Goal: Task Accomplishment & Management: Manage account settings

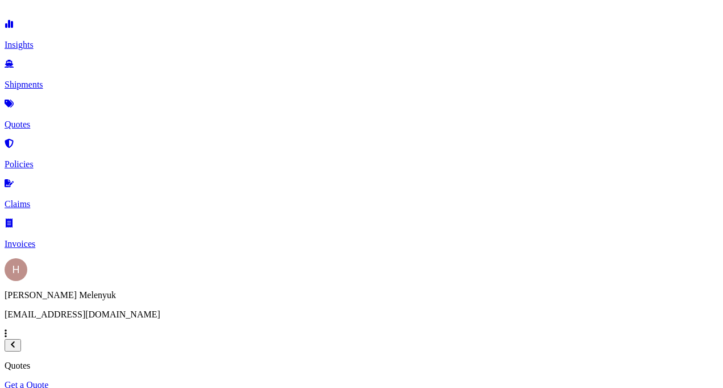
scroll to position [194, 533]
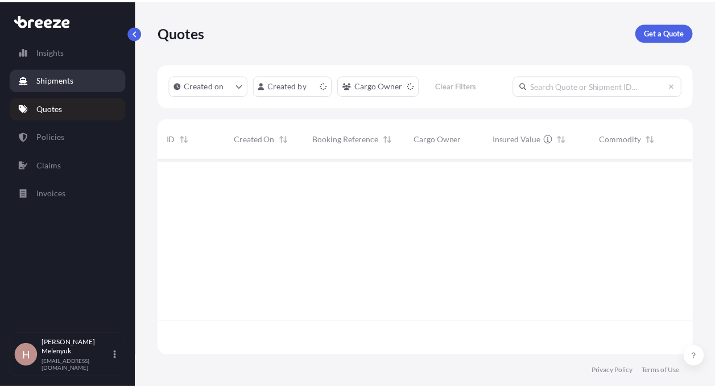
scroll to position [194, 533]
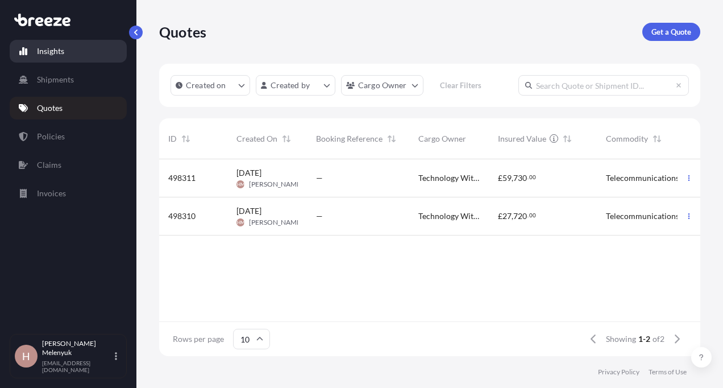
click at [47, 49] on p "Insights" at bounding box center [50, 50] width 27 height 11
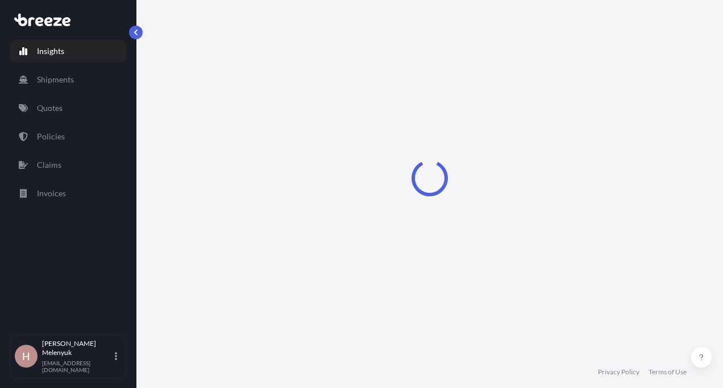
select select "2025"
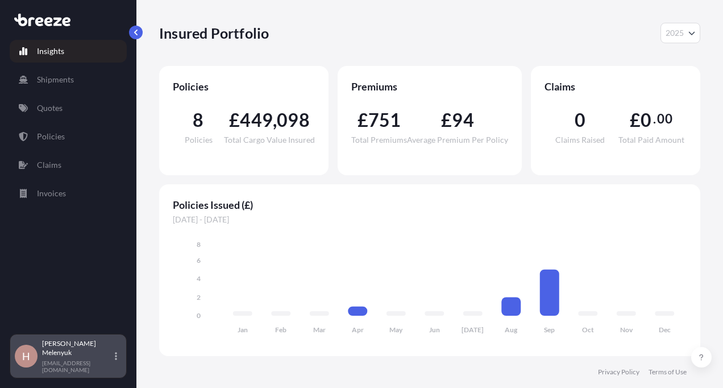
click at [47, 357] on p "[PERSON_NAME]" at bounding box center [77, 348] width 70 height 18
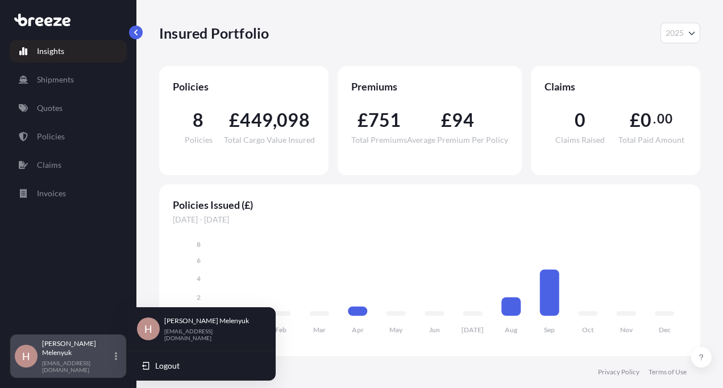
click at [118, 363] on div "[PERSON_NAME] [PERSON_NAME][EMAIL_ADDRESS][DOMAIN_NAME]" at bounding box center [82, 356] width 80 height 34
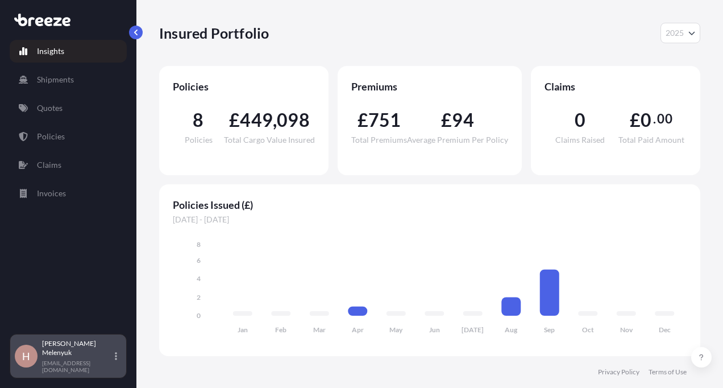
click at [118, 363] on div "[PERSON_NAME] [PERSON_NAME][EMAIL_ADDRESS][DOMAIN_NAME]" at bounding box center [82, 356] width 80 height 34
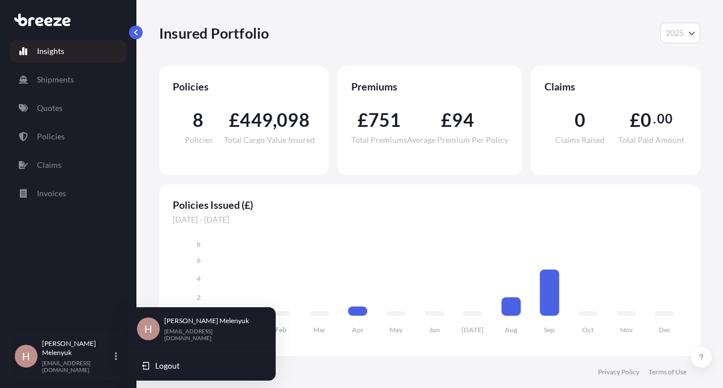
click at [179, 329] on div "[PERSON_NAME] [PERSON_NAME][EMAIL_ADDRESS][DOMAIN_NAME]" at bounding box center [215, 328] width 102 height 25
click at [80, 260] on div "Insights Shipments Quotes Policies Claims Invoices" at bounding box center [68, 182] width 117 height 304
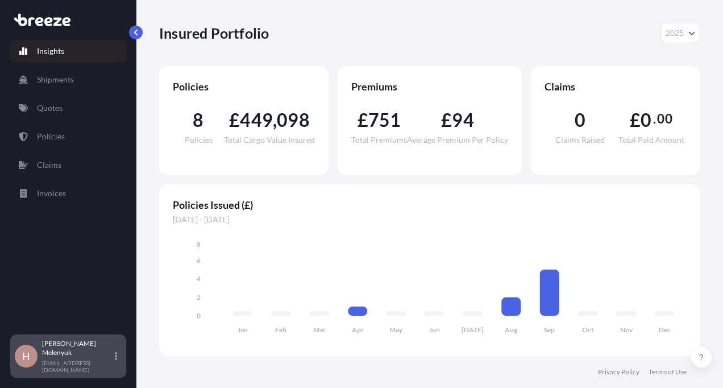
click at [102, 357] on p "[PERSON_NAME]" at bounding box center [77, 348] width 70 height 18
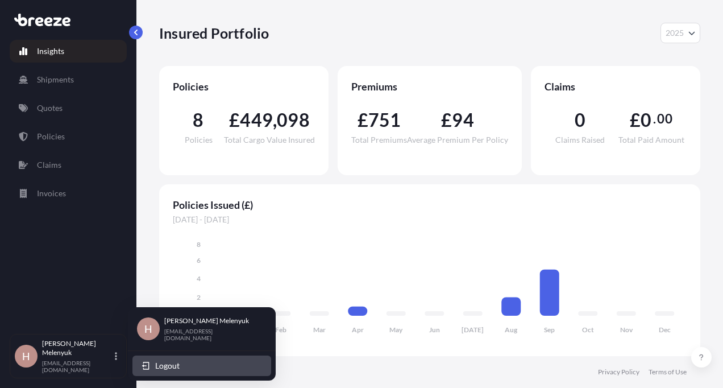
click at [167, 362] on span "Logout" at bounding box center [167, 365] width 24 height 11
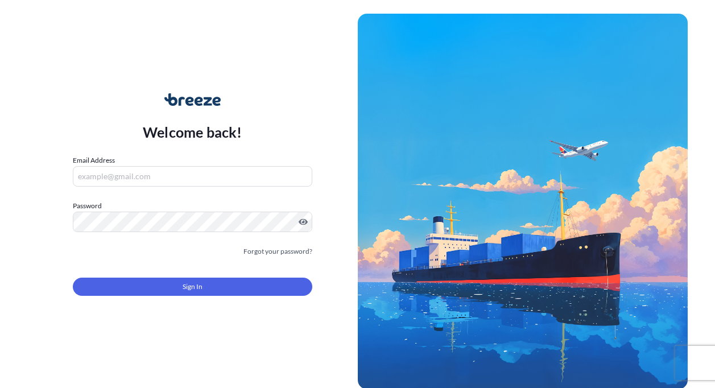
type input "[EMAIL_ADDRESS][DOMAIN_NAME]"
